Goal: Communication & Community: Answer question/provide support

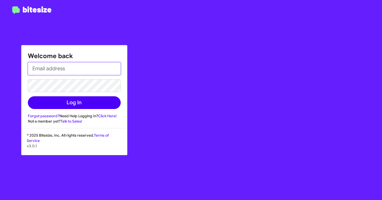
type input "[PERSON_NAME][EMAIL_ADDRESS][DOMAIN_NAME]"
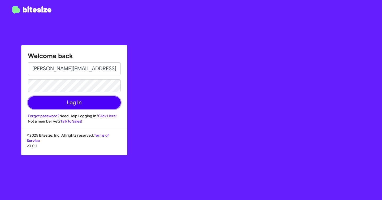
click at [87, 107] on button "Log In" at bounding box center [74, 102] width 93 height 13
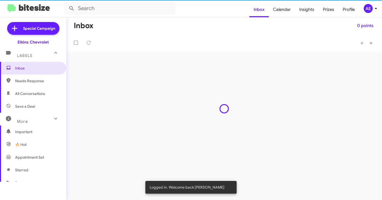
click at [79, 103] on div "Inbox 0 points « Previous » Next" at bounding box center [224, 108] width 316 height 183
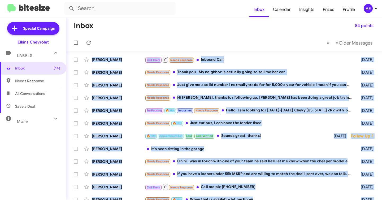
click at [153, 34] on mat-toolbar-row "« Previous » Next Older Messages" at bounding box center [224, 42] width 316 height 17
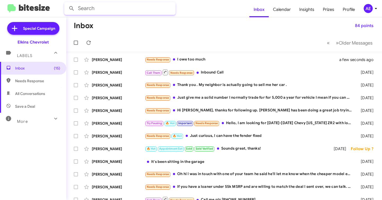
click at [149, 7] on input "text" at bounding box center [119, 8] width 111 height 13
type input "ernst"
click at [66, 3] on button at bounding box center [71, 8] width 11 height 11
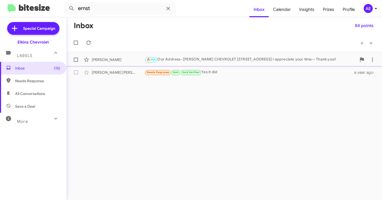
click at [179, 54] on span "[PERSON_NAME] 🔥 Hot Our Address- [PERSON_NAME] CHEVROLET [STREET_ADDRESS] I app…" at bounding box center [224, 59] width 316 height 13
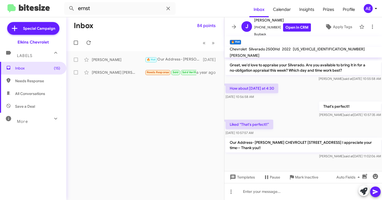
scroll to position [133, 0]
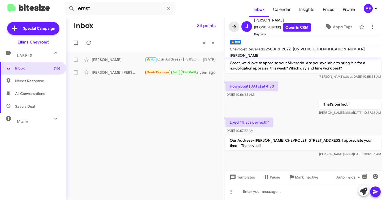
click at [231, 29] on icon at bounding box center [234, 27] width 6 height 6
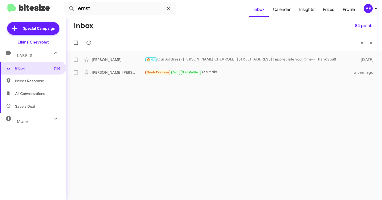
click at [168, 8] on icon at bounding box center [167, 8] width 3 height 3
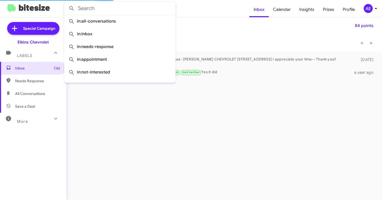
click at [33, 92] on span "All Conversations" at bounding box center [30, 93] width 30 height 5
type input "in:all-conversations"
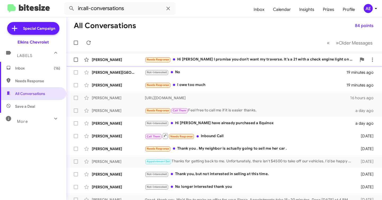
click at [219, 58] on div "Needs Response Hi [PERSON_NAME] I promise you don't want my traverse. It's a 21…" at bounding box center [251, 60] width 212 height 6
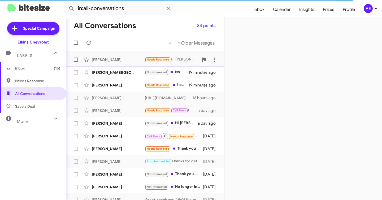
click at [127, 58] on div "[PERSON_NAME]" at bounding box center [118, 59] width 53 height 5
click at [215, 60] on icon at bounding box center [214, 60] width 1 height 4
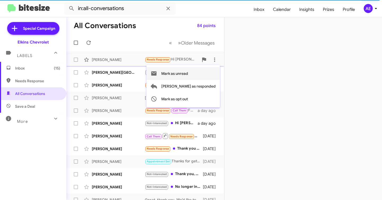
click at [188, 73] on span "Mark as unread" at bounding box center [174, 73] width 27 height 13
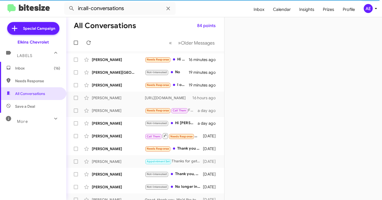
click at [37, 68] on span "Inbox (16)" at bounding box center [37, 68] width 45 height 5
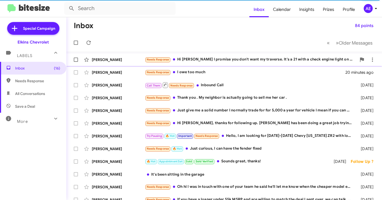
click at [188, 58] on div "Needs Response Hi [PERSON_NAME] I promise you don't want my traverse. It's a 21…" at bounding box center [251, 60] width 212 height 6
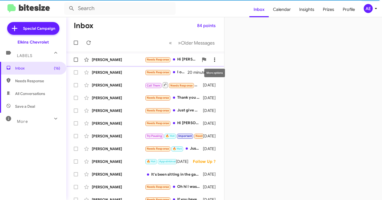
click at [216, 57] on icon at bounding box center [215, 60] width 6 height 6
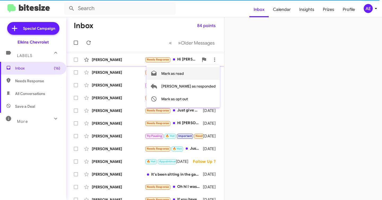
click at [184, 73] on span "Mark as read" at bounding box center [172, 73] width 23 height 13
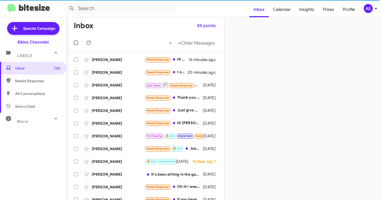
click at [48, 79] on span "Needs Response" at bounding box center [37, 80] width 45 height 5
type input "in:needs-response"
